Goal: Task Accomplishment & Management: Complete application form

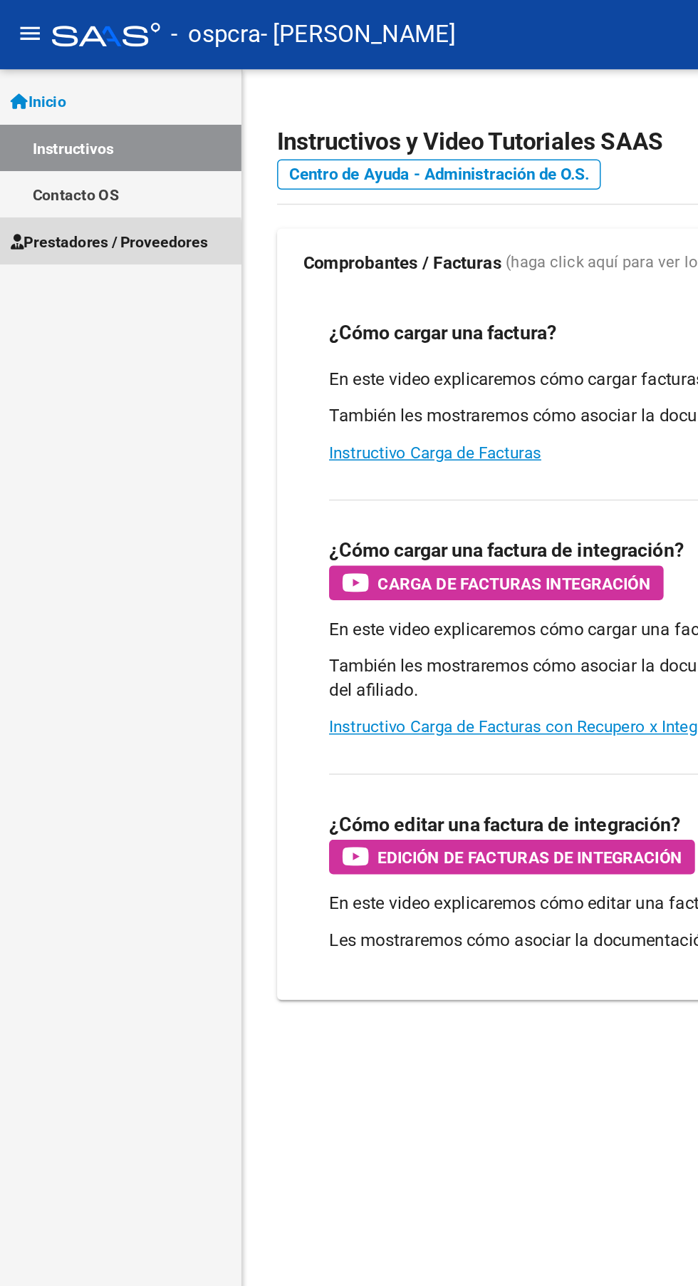
click at [41, 163] on span "Prestadores / Proveedores" at bounding box center [72, 159] width 130 height 16
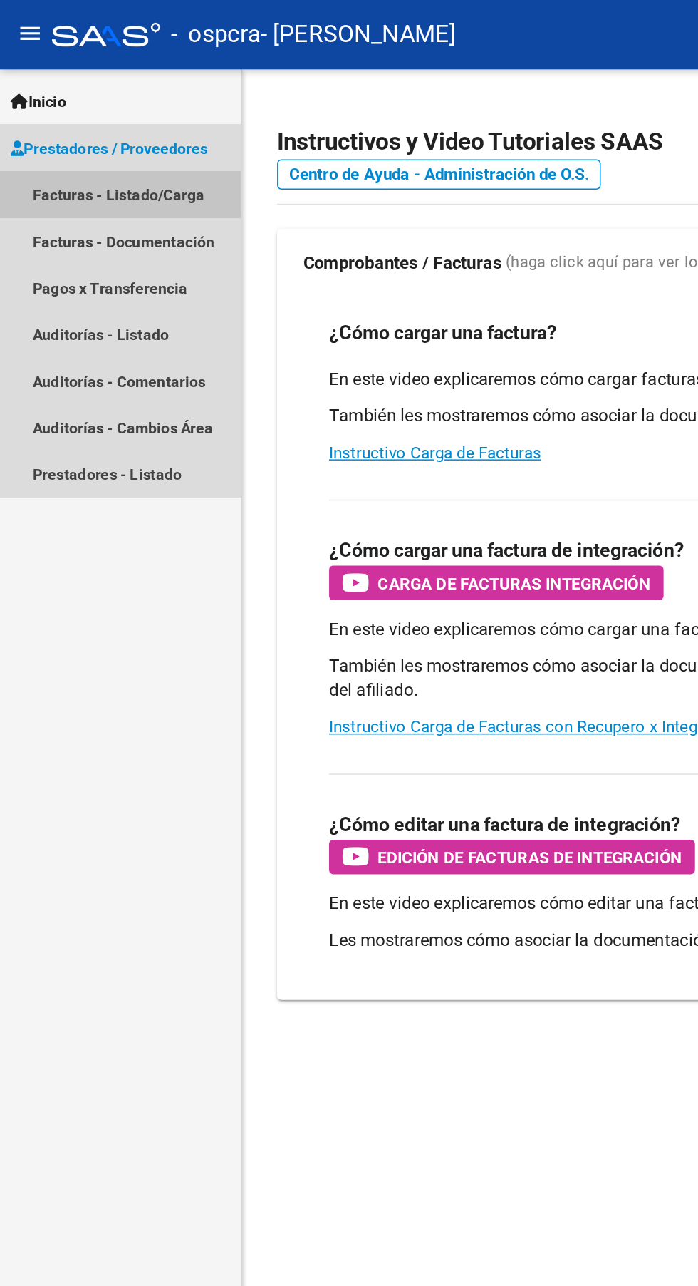
click at [31, 119] on link "Facturas - Listado/Carga" at bounding box center [79, 128] width 159 height 31
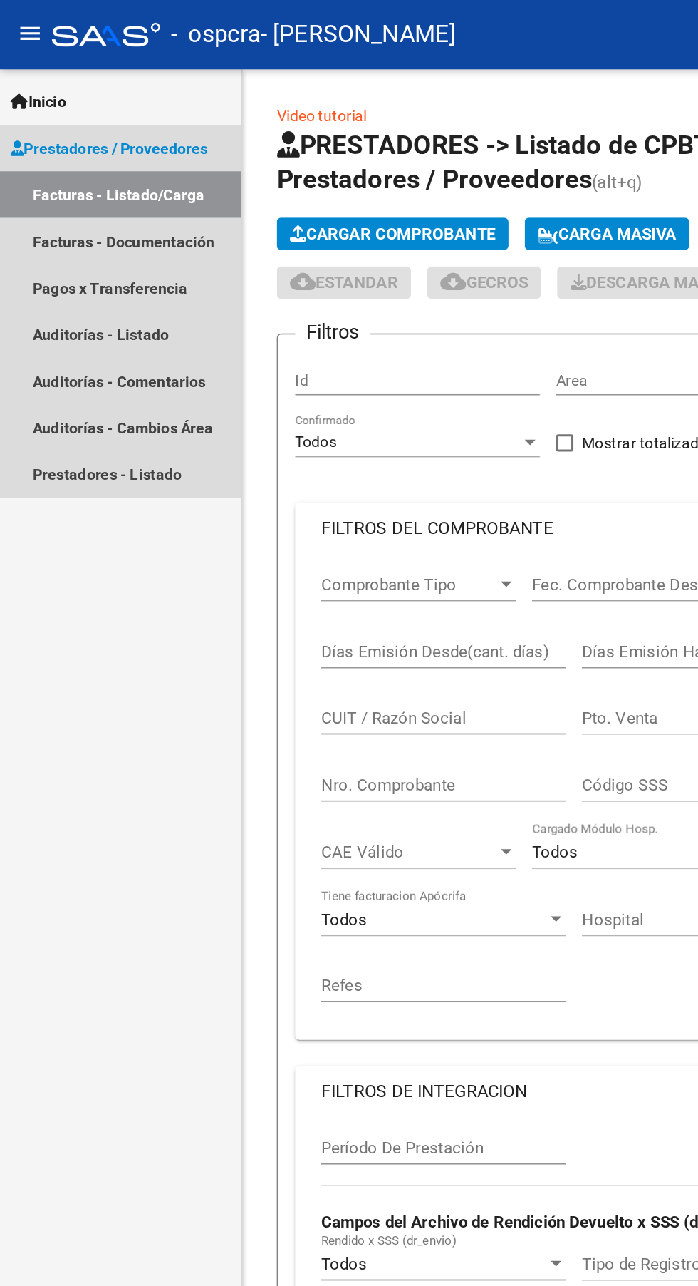
click at [49, 128] on link "Facturas - Listado/Carga" at bounding box center [79, 128] width 159 height 31
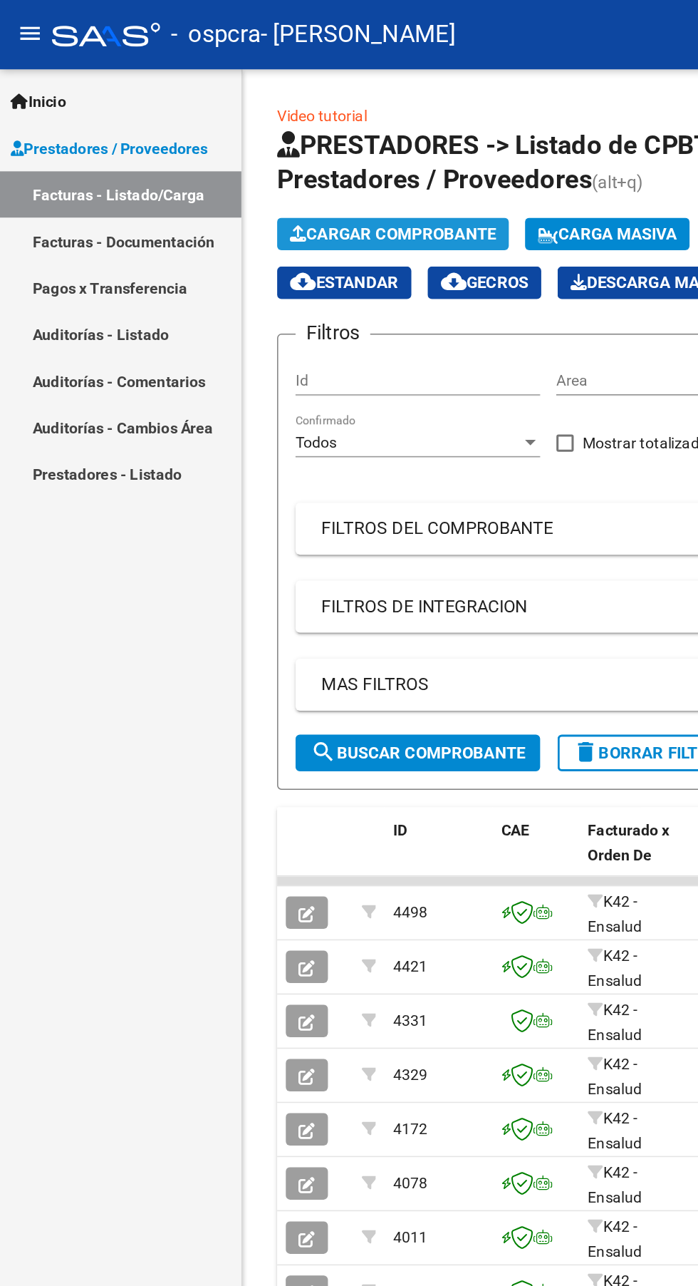
click at [222, 148] on span "Cargar Comprobante" at bounding box center [258, 154] width 135 height 13
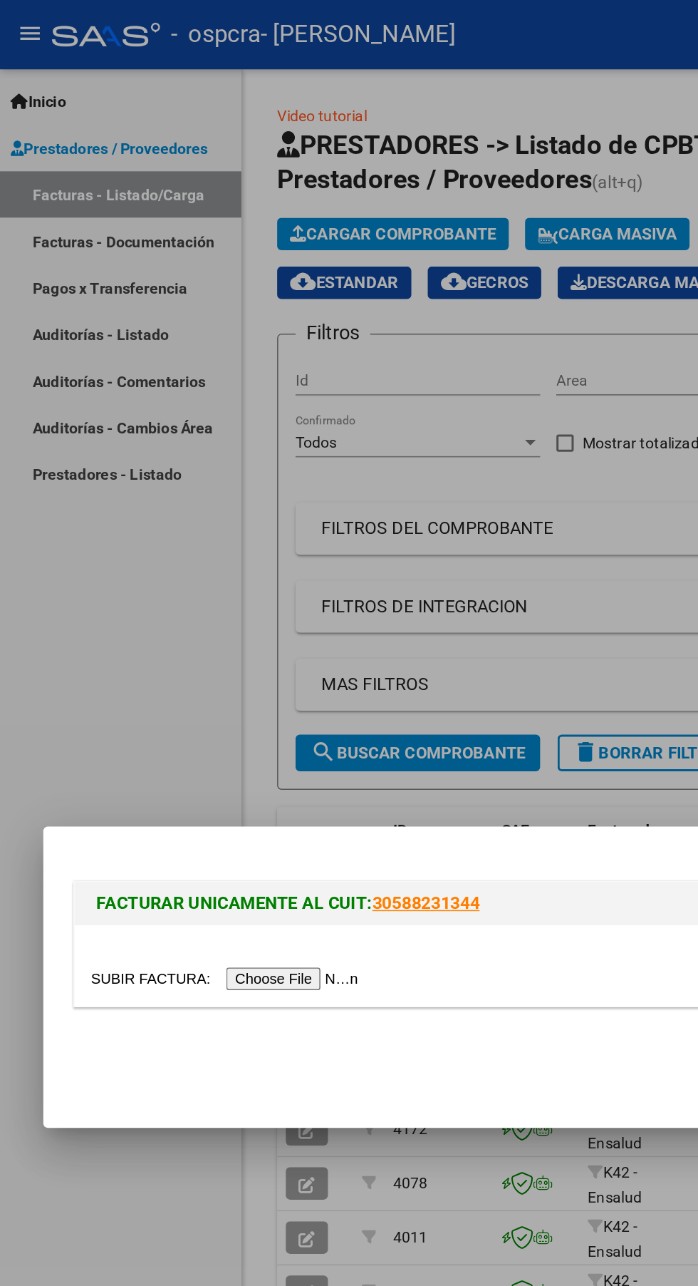
click at [212, 642] on input "file" at bounding box center [150, 643] width 180 height 15
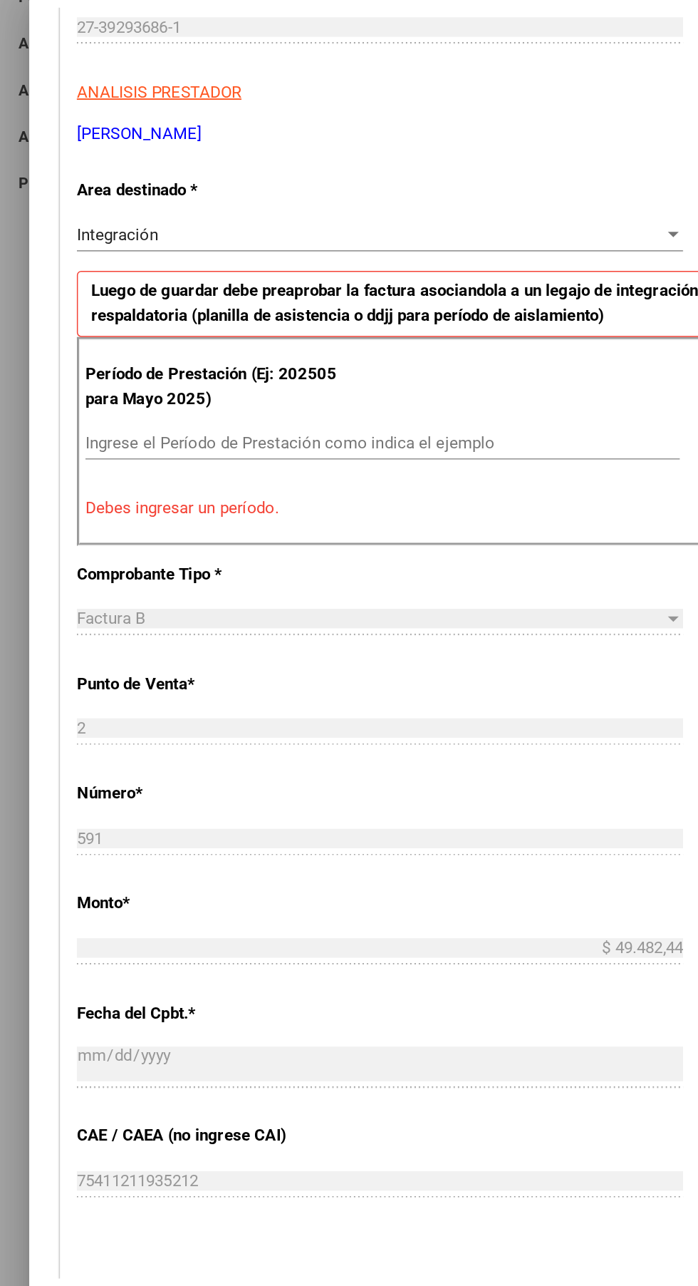
scroll to position [223, 0]
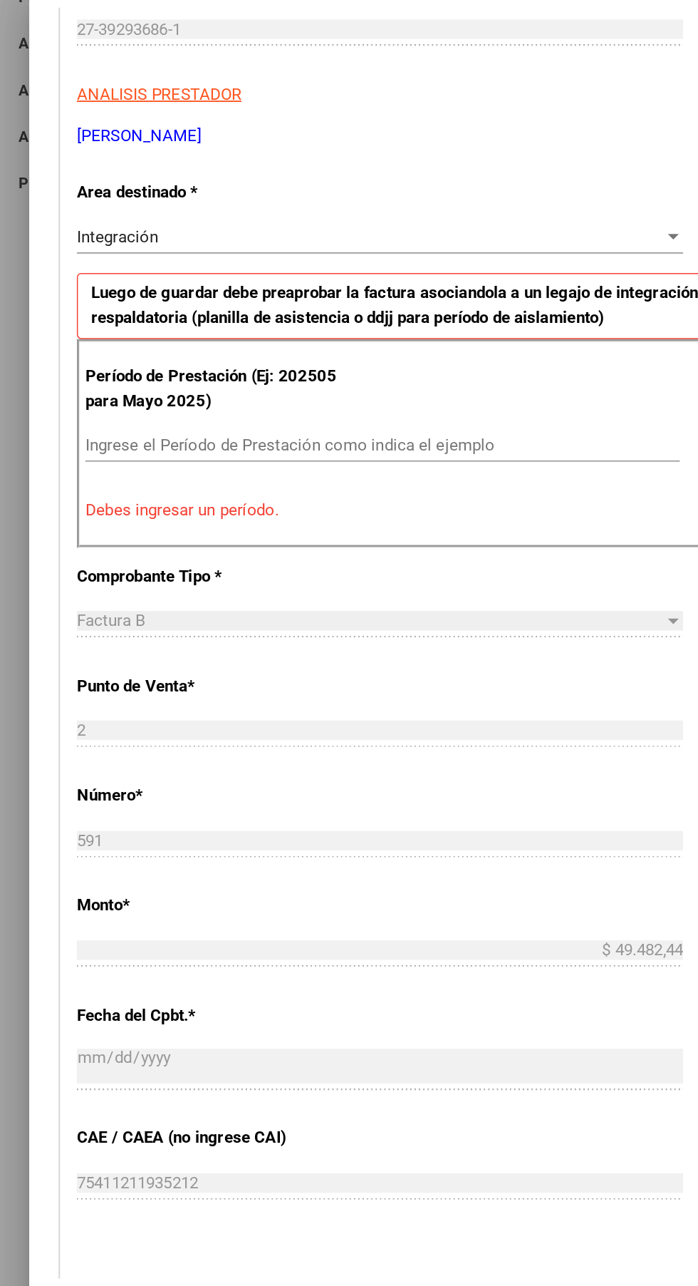
click at [83, 478] on input "Ingrese el Período de Prestación como indica el ejemplo" at bounding box center [261, 484] width 391 height 13
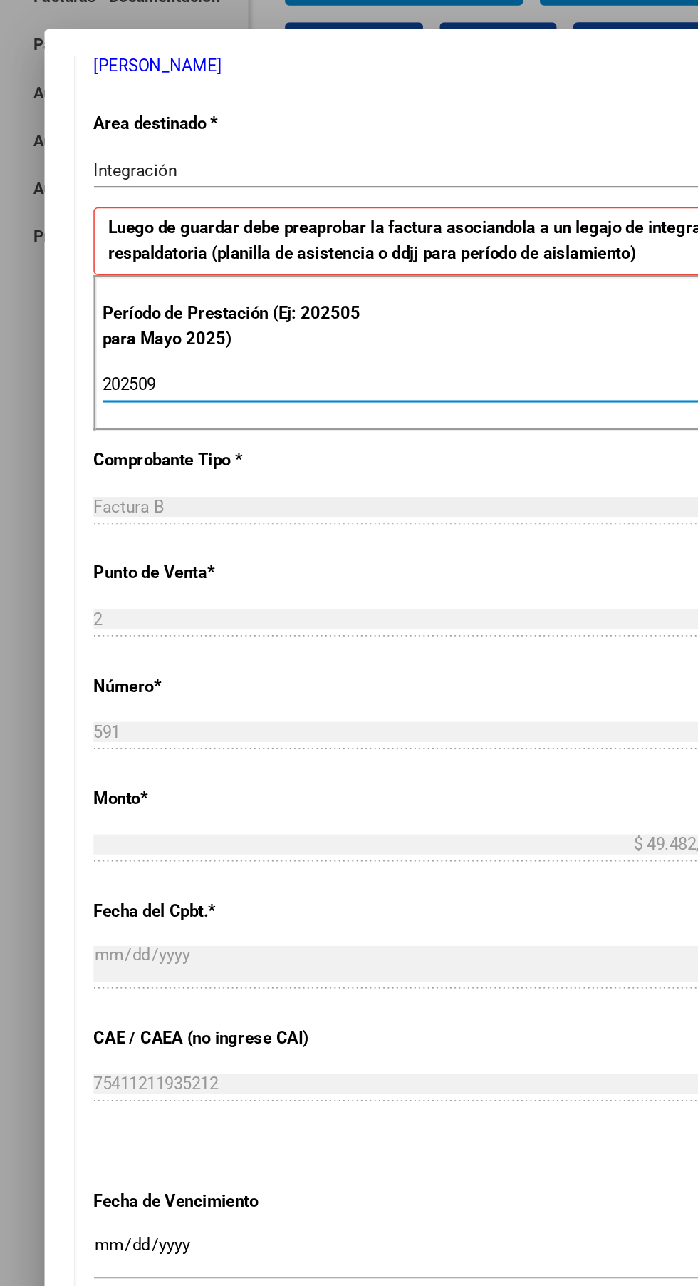
scroll to position [371, 0]
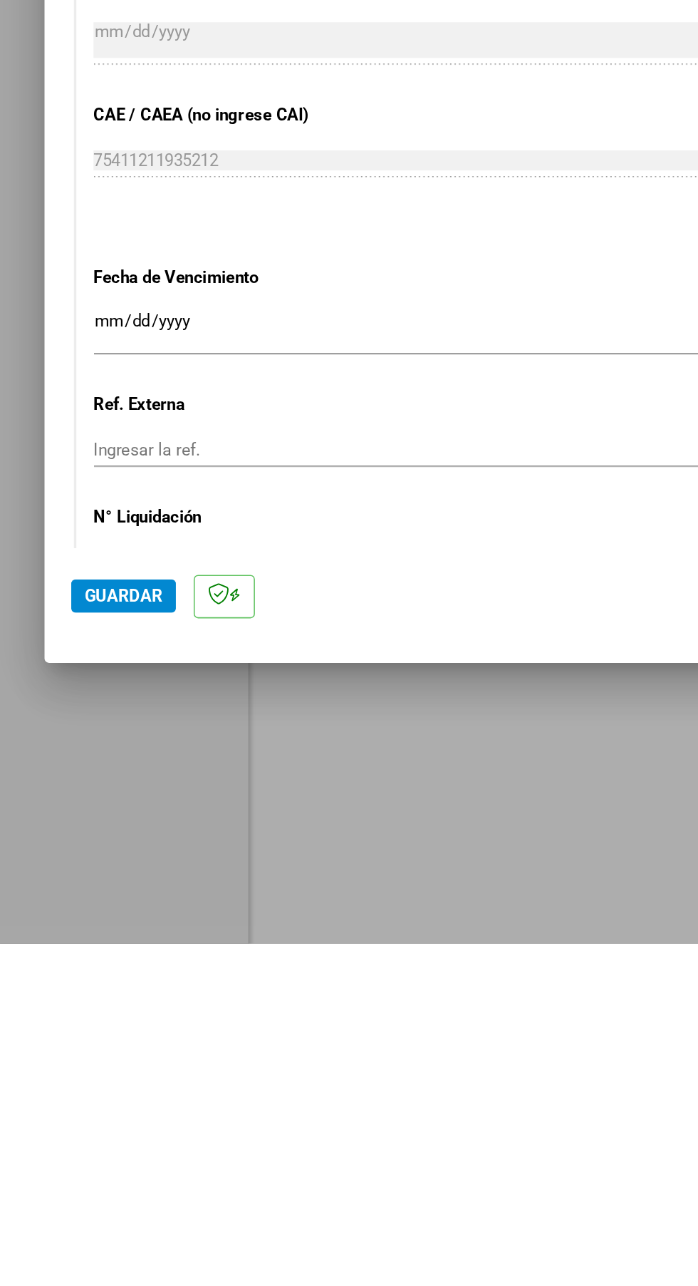
type input "202509"
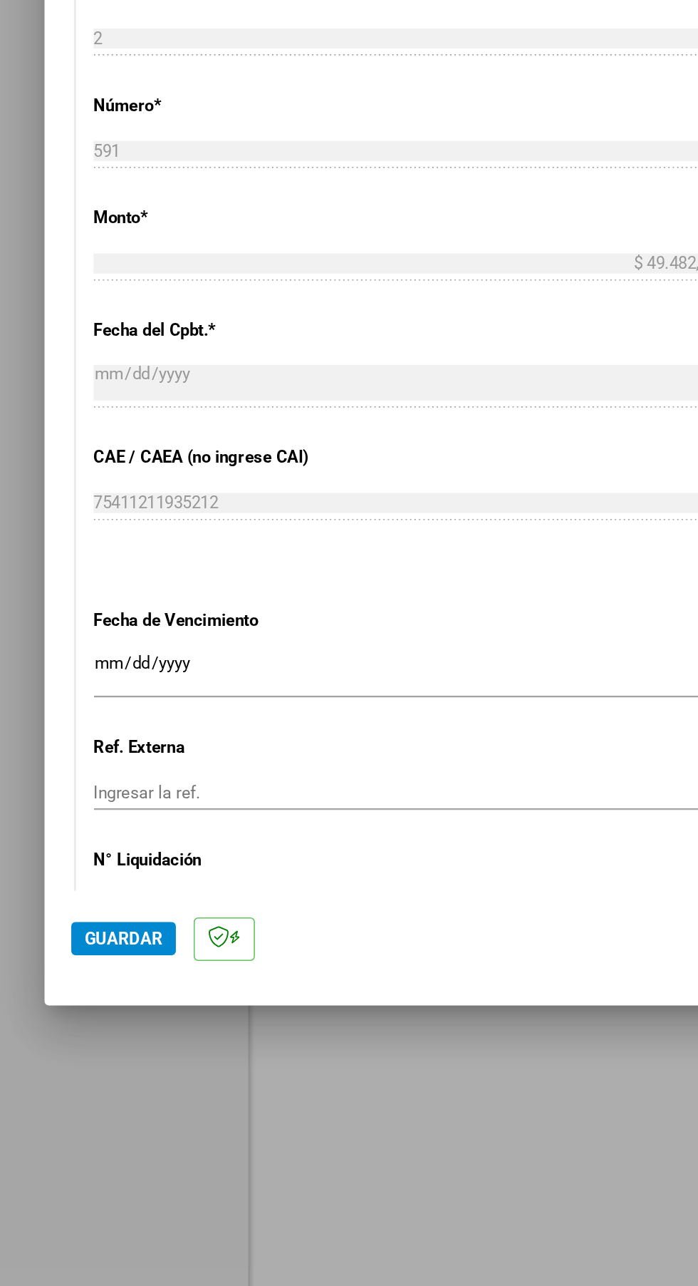
click at [282, 882] on input "Ingresar la fecha" at bounding box center [259, 893] width 399 height 23
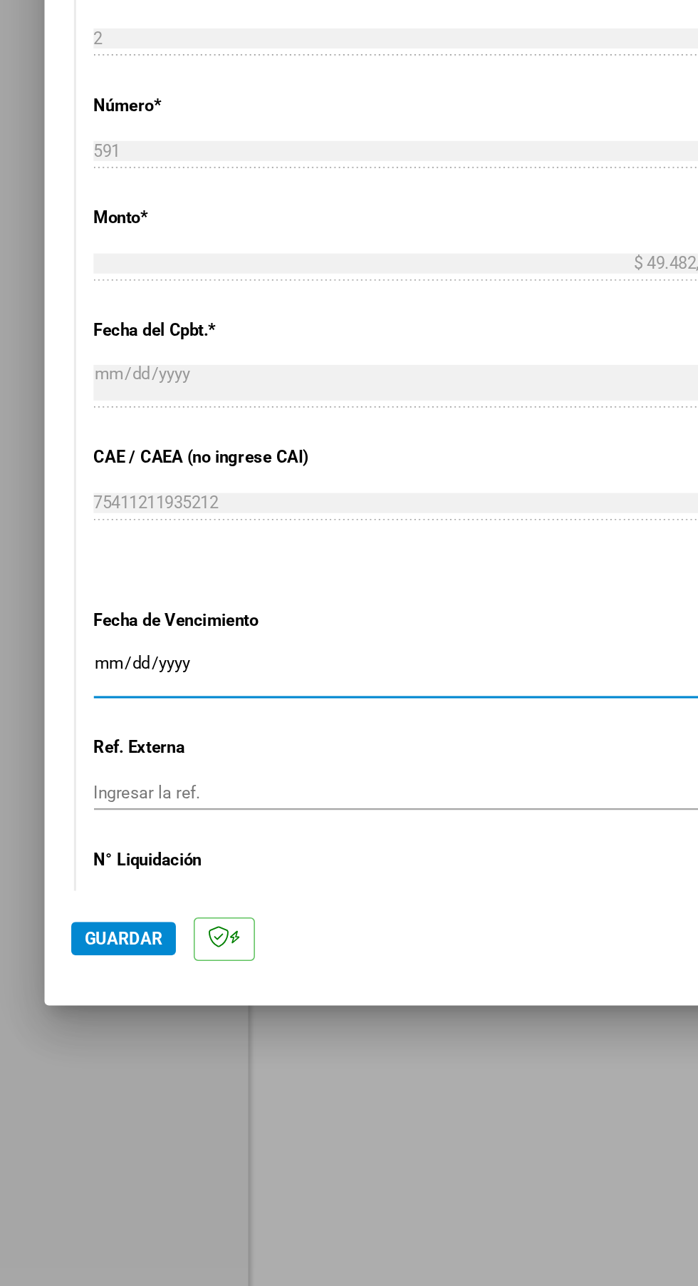
type input "[DATE]"
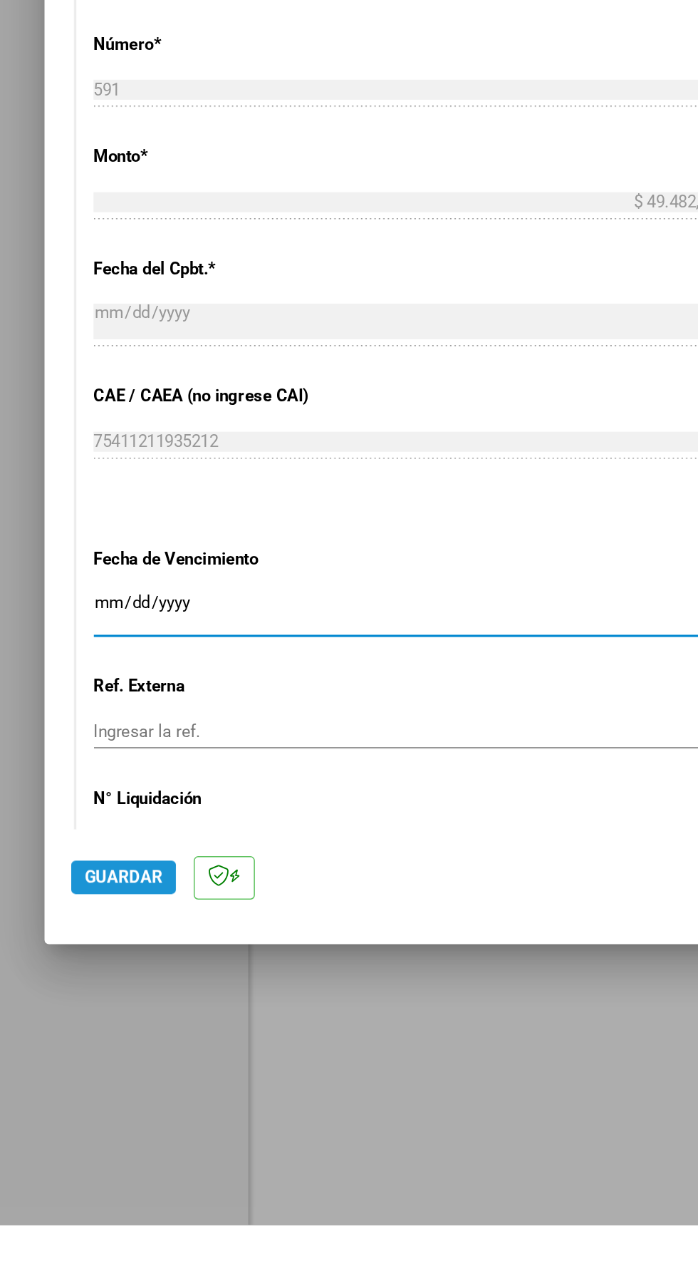
click at [62, 1070] on span "Guardar" at bounding box center [79, 1063] width 50 height 13
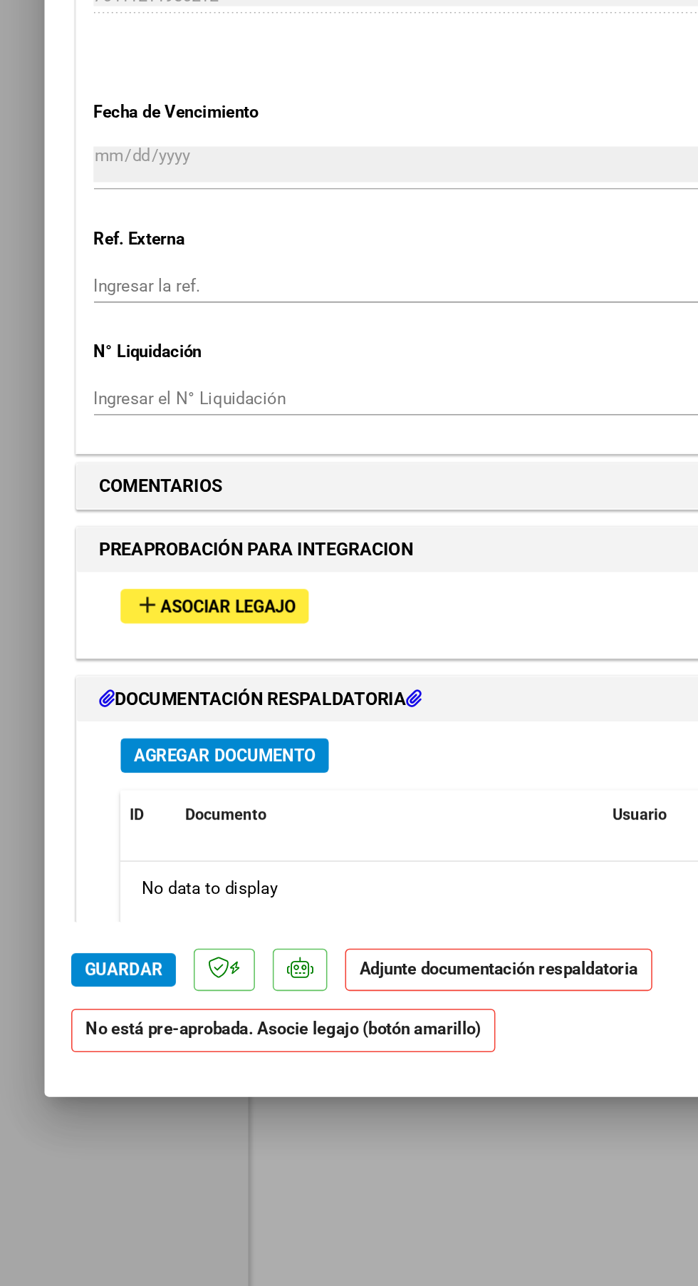
scroll to position [689, 0]
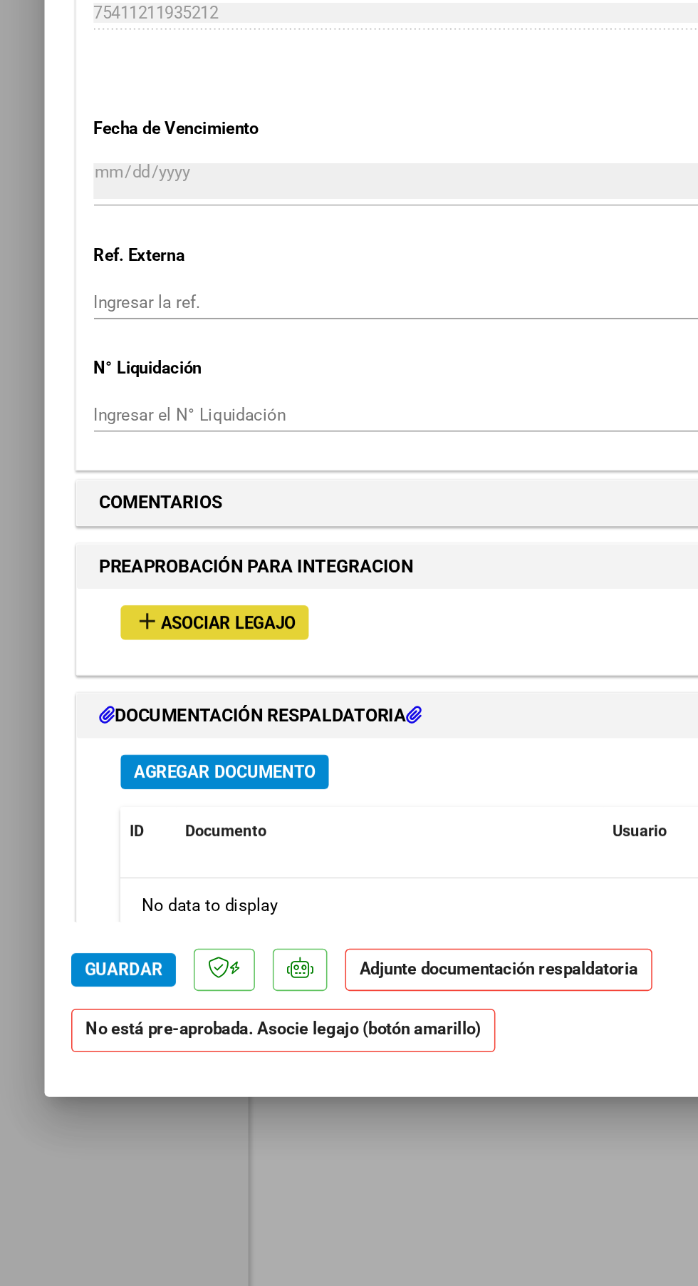
click at [96, 813] on mat-icon "add" at bounding box center [94, 821] width 17 height 17
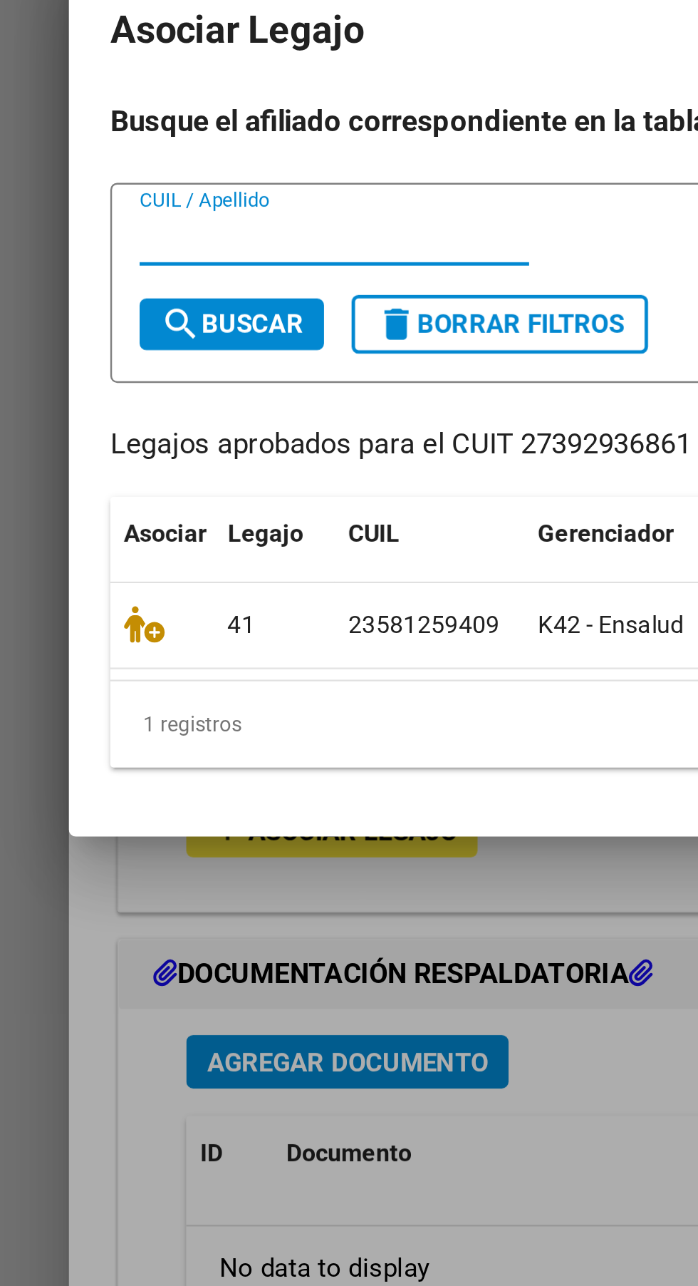
click at [58, 738] on icon at bounding box center [59, 737] width 17 height 16
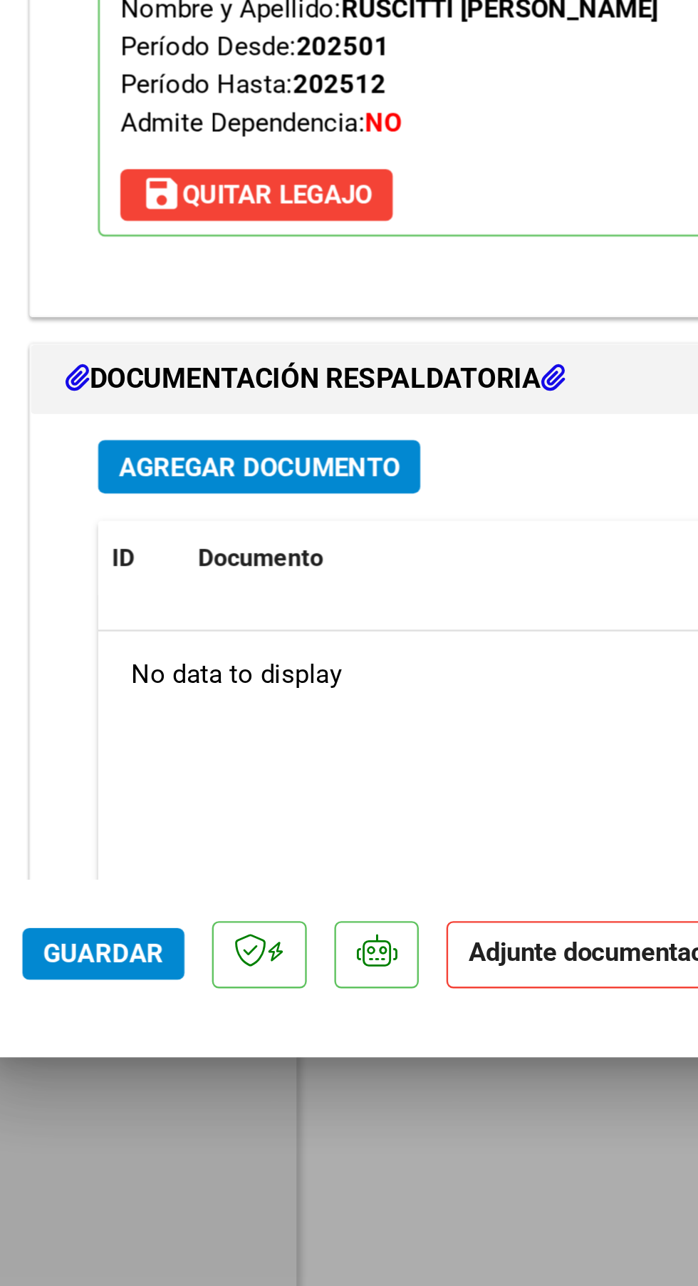
scroll to position [961, 0]
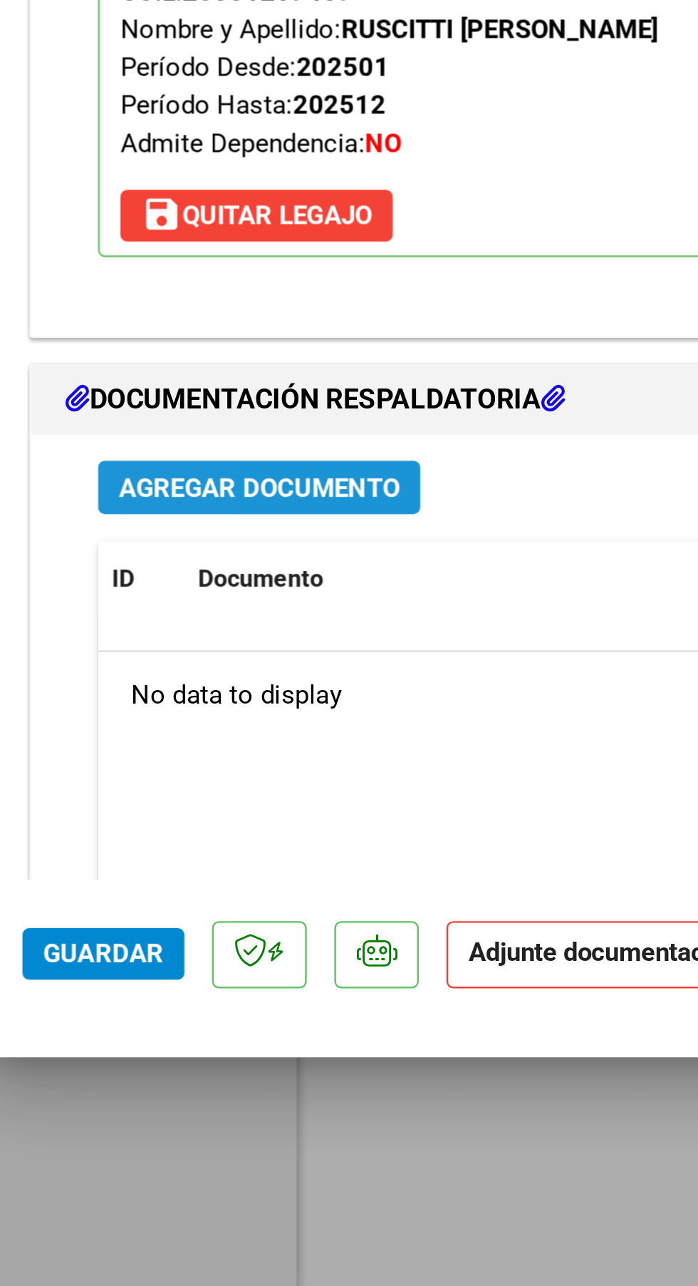
click at [98, 860] on button "Agregar Documento" at bounding box center [143, 871] width 133 height 22
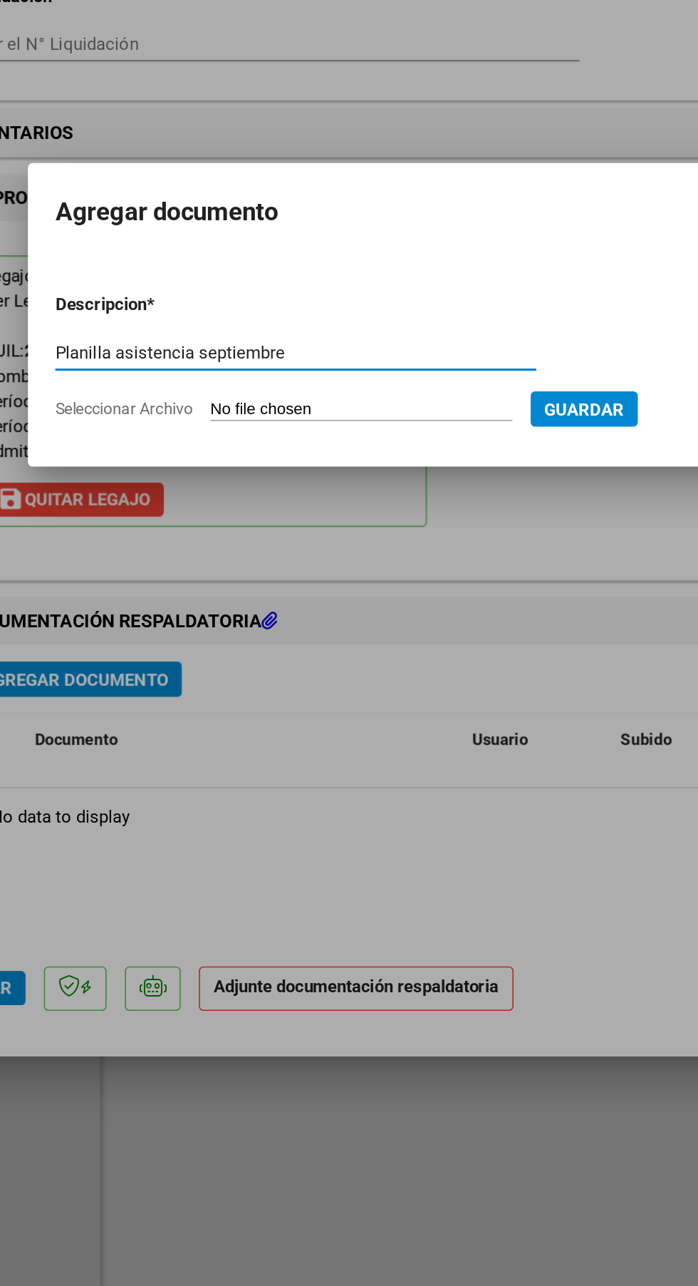
type input "Planilla asistencia septiembre"
click at [376, 696] on input "Seleccionar Archivo" at bounding box center [322, 703] width 189 height 14
type input "C:\fakepath\Adobe [DEMOGRAPHIC_DATA] [DATE]_1 (1).pdf"
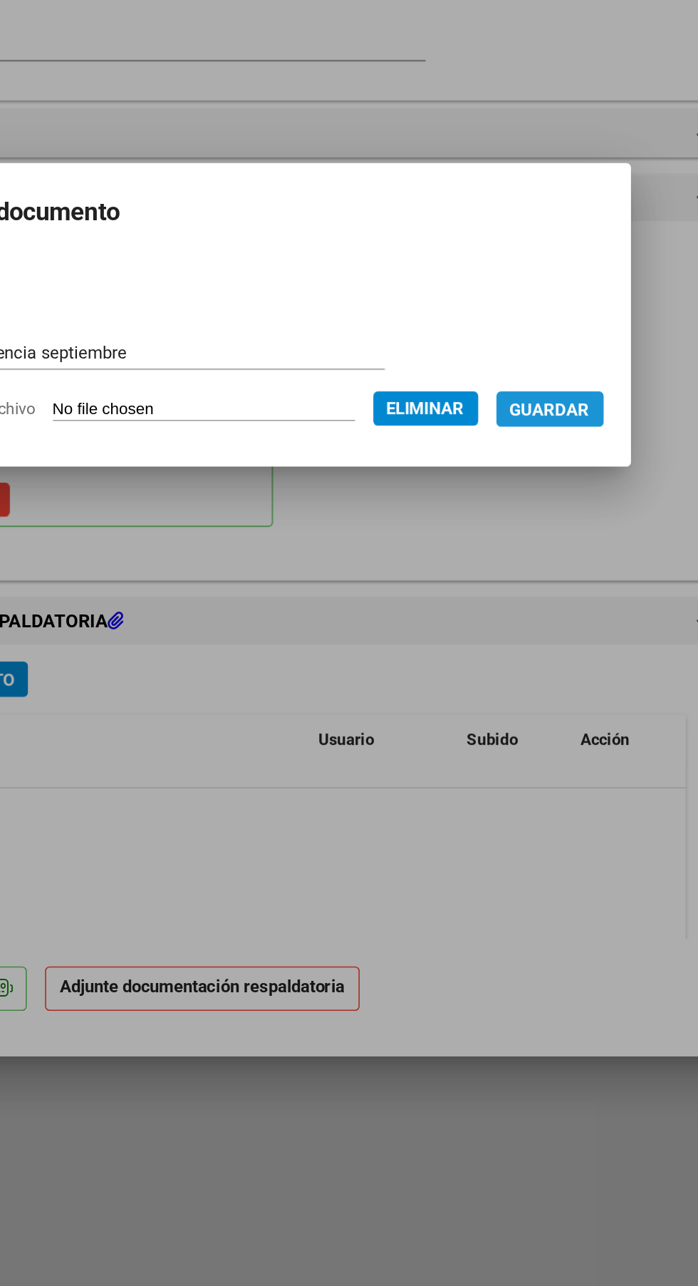
click at [550, 698] on span "Guardar" at bounding box center [537, 702] width 50 height 13
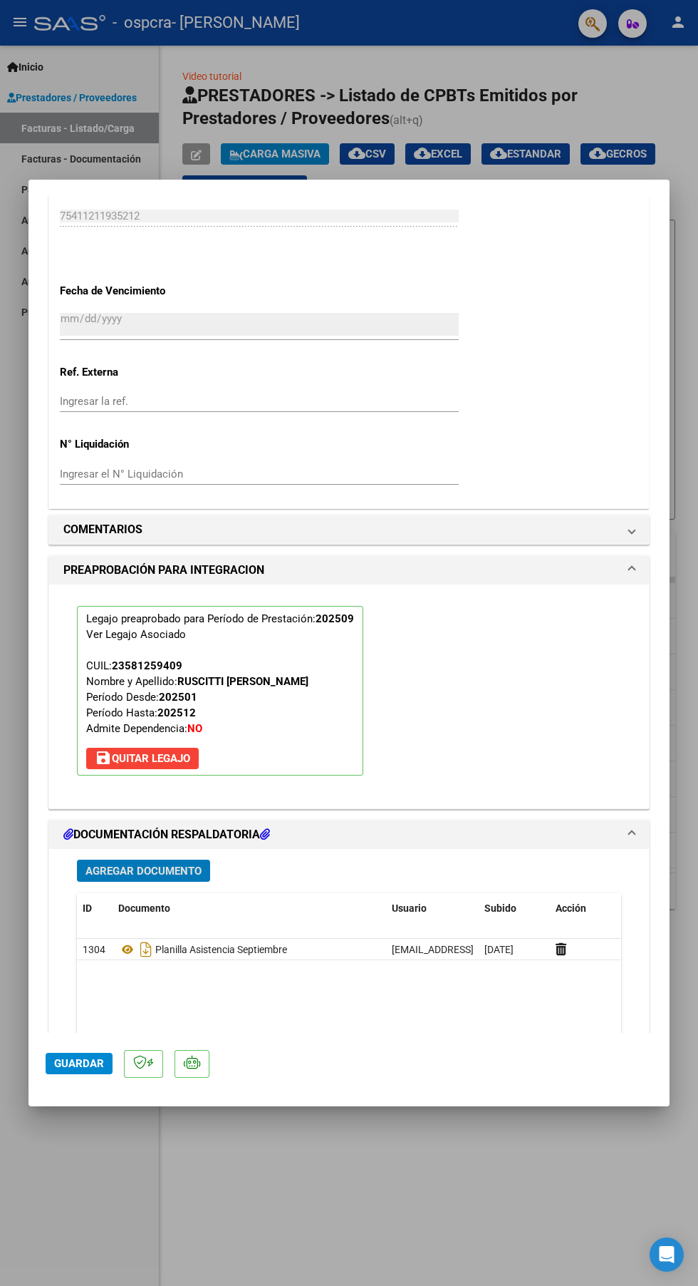
scroll to position [989, 0]
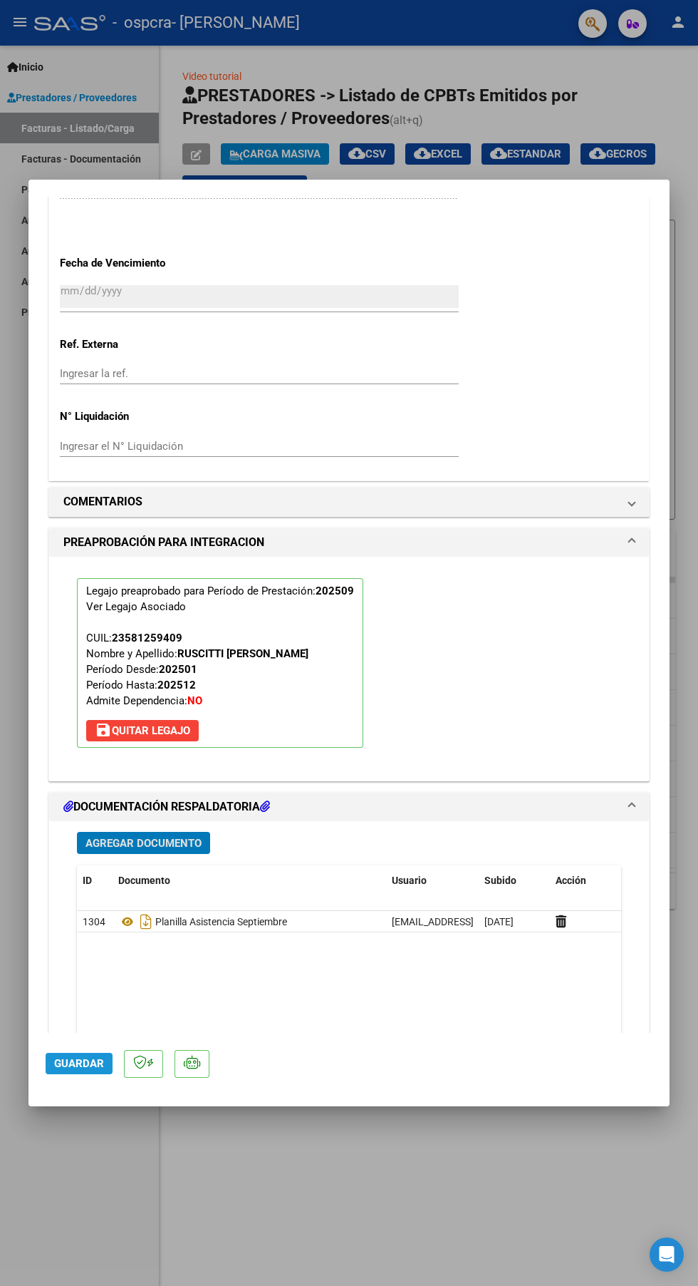
click at [71, 1074] on button "Guardar" at bounding box center [79, 1063] width 67 height 21
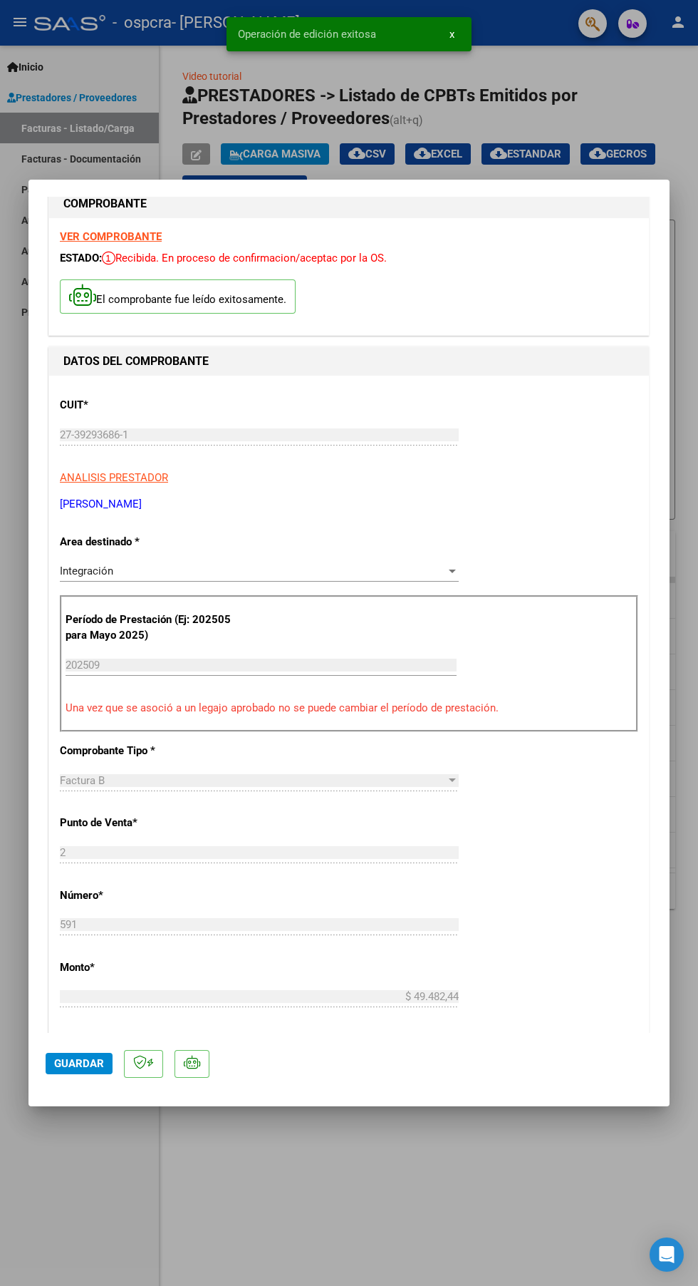
scroll to position [0, 0]
